Goal: Transaction & Acquisition: Purchase product/service

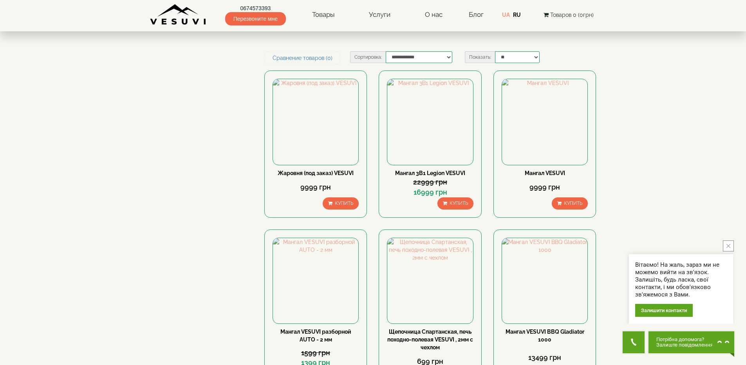
scroll to position [376, 0]
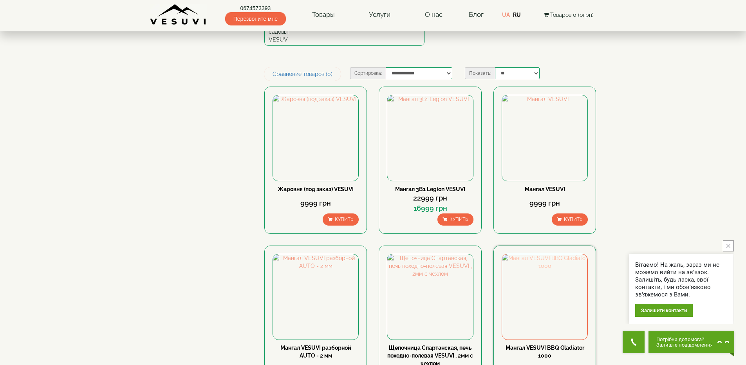
click at [529, 254] on img at bounding box center [544, 296] width 85 height 85
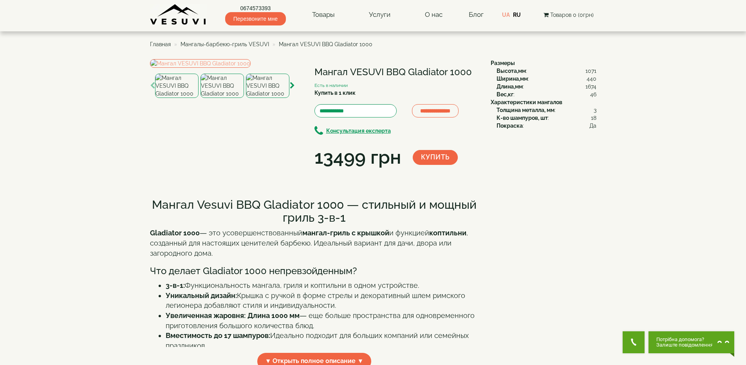
click at [227, 98] on img at bounding box center [221, 86] width 43 height 24
click at [264, 98] on img at bounding box center [267, 86] width 43 height 24
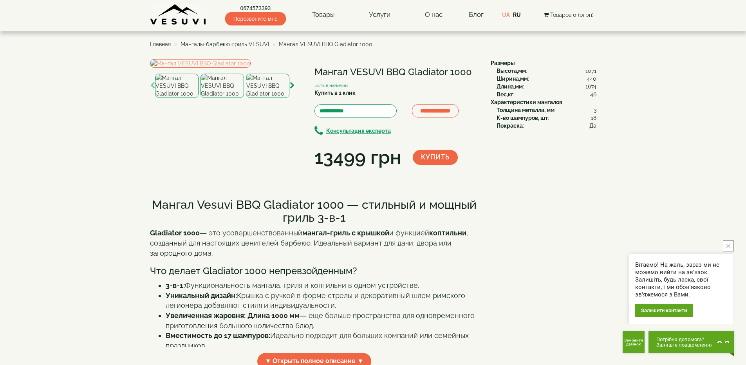
click at [177, 98] on img at bounding box center [176, 86] width 43 height 24
click at [230, 98] on img at bounding box center [221, 86] width 43 height 24
click at [261, 98] on img at bounding box center [267, 86] width 43 height 24
